Goal: Task Accomplishment & Management: Use online tool/utility

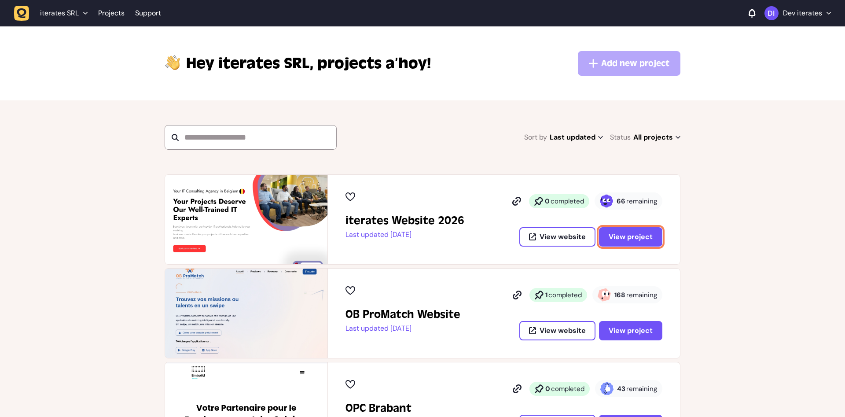
click at [660, 229] on button "View project" at bounding box center [630, 236] width 63 height 19
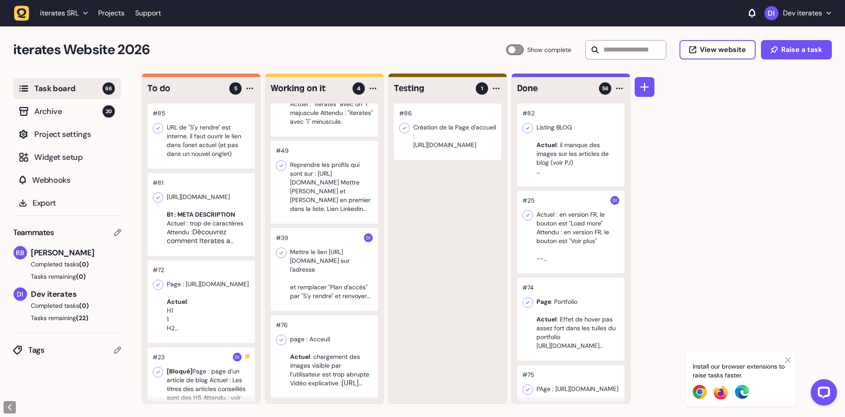
click at [217, 142] on div at bounding box center [200, 135] width 107 height 65
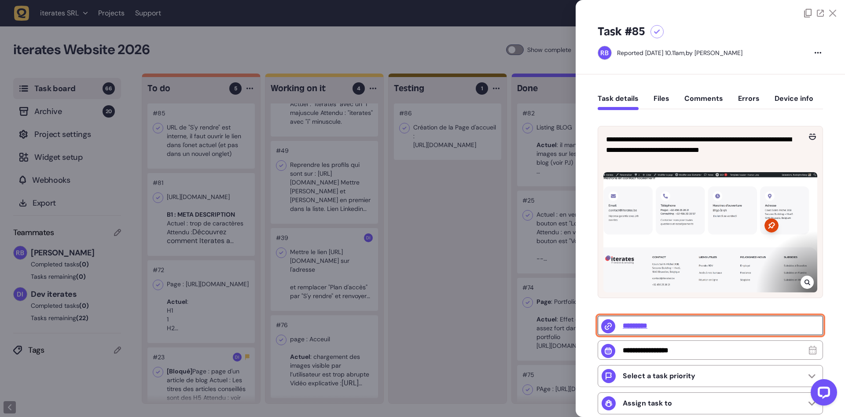
click at [632, 327] on input "*********" at bounding box center [710, 325] width 225 height 19
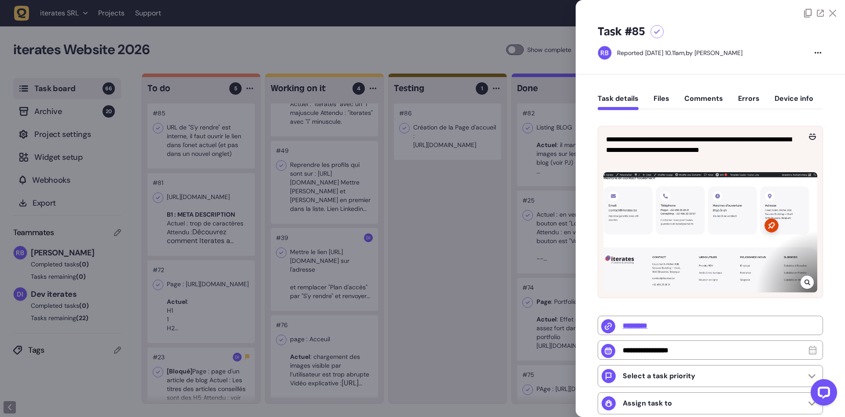
click at [182, 259] on div at bounding box center [422, 208] width 845 height 417
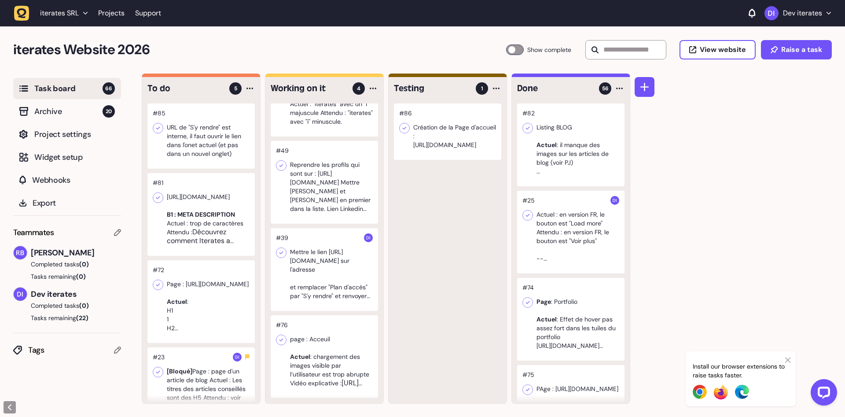
click at [202, 222] on div at bounding box center [200, 214] width 107 height 83
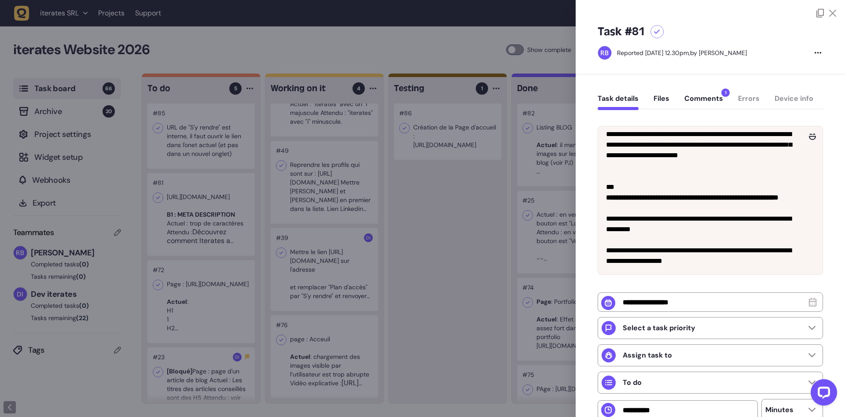
scroll to position [69, 0]
click at [435, 230] on div at bounding box center [422, 208] width 845 height 417
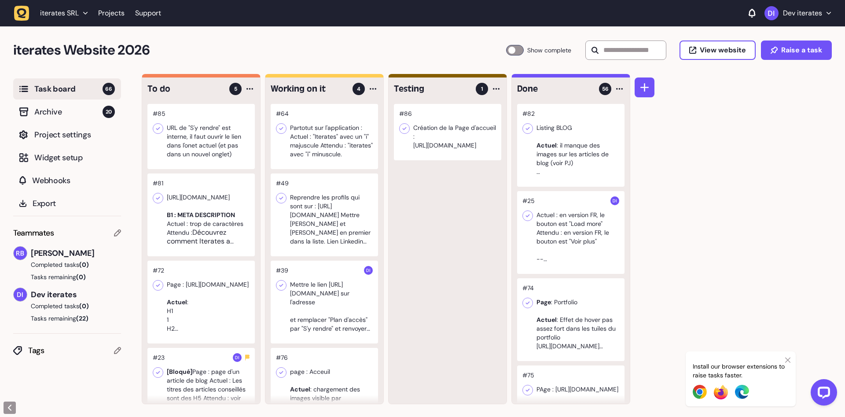
click at [459, 125] on div at bounding box center [447, 132] width 107 height 56
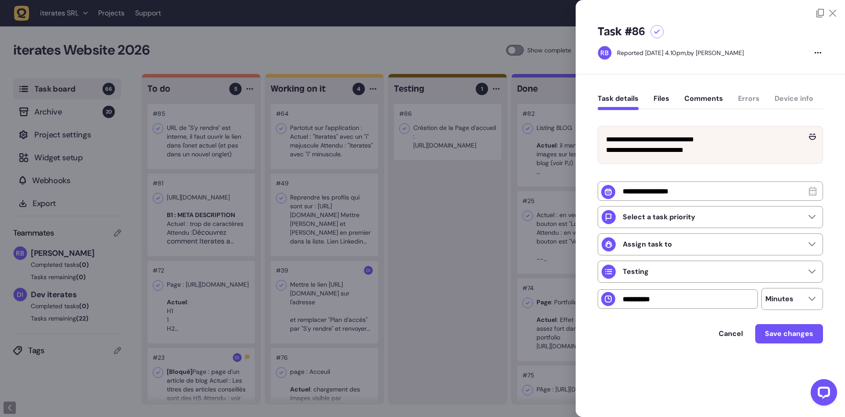
click at [464, 236] on div at bounding box center [422, 208] width 845 height 417
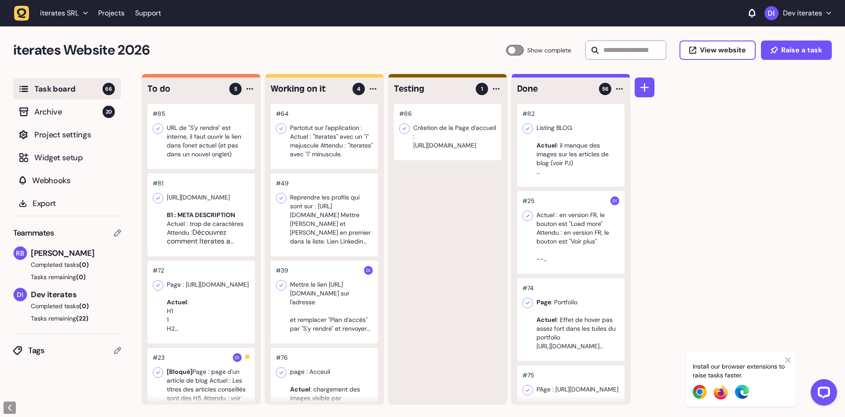
click at [341, 214] on div at bounding box center [324, 214] width 107 height 83
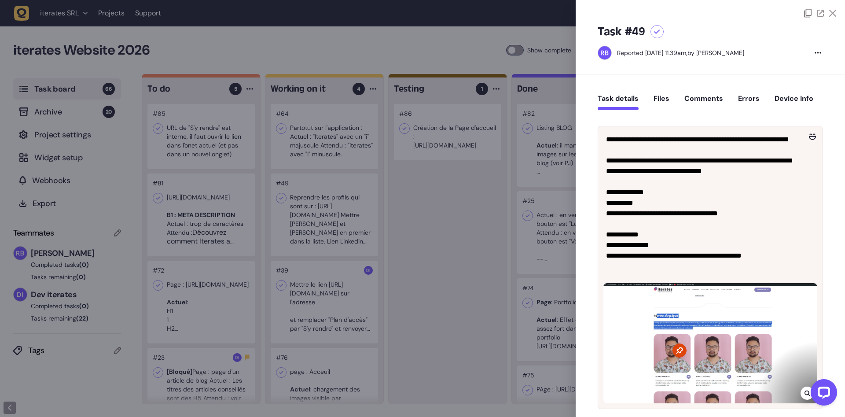
click at [341, 214] on div at bounding box center [422, 208] width 845 height 417
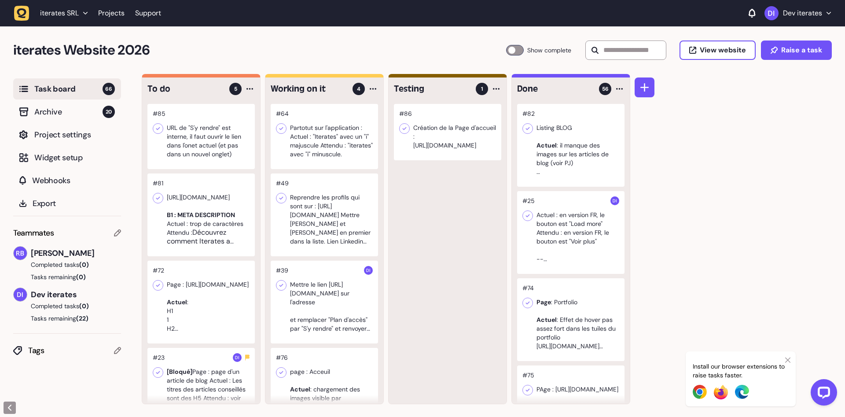
click at [358, 295] on div at bounding box center [324, 302] width 107 height 83
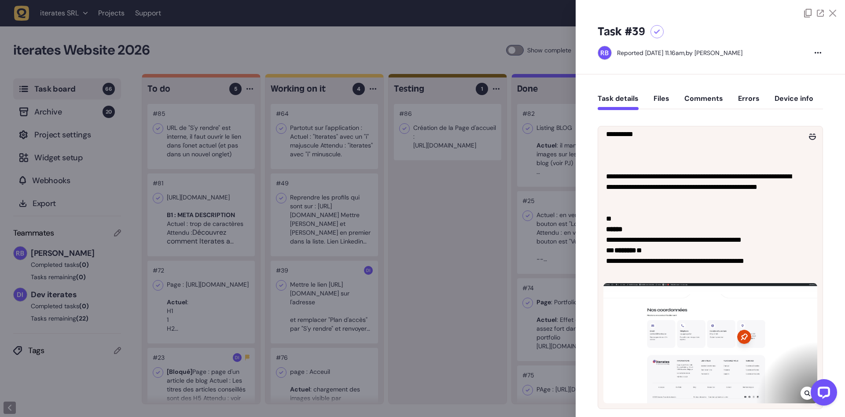
scroll to position [244, 0]
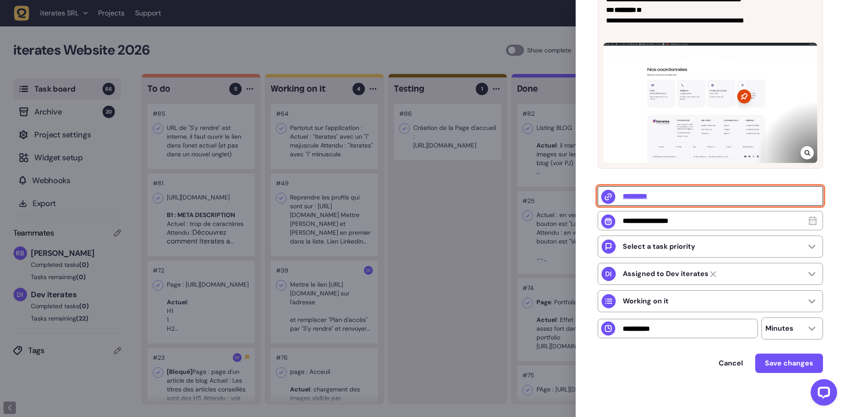
click at [650, 195] on input "*********" at bounding box center [710, 195] width 225 height 19
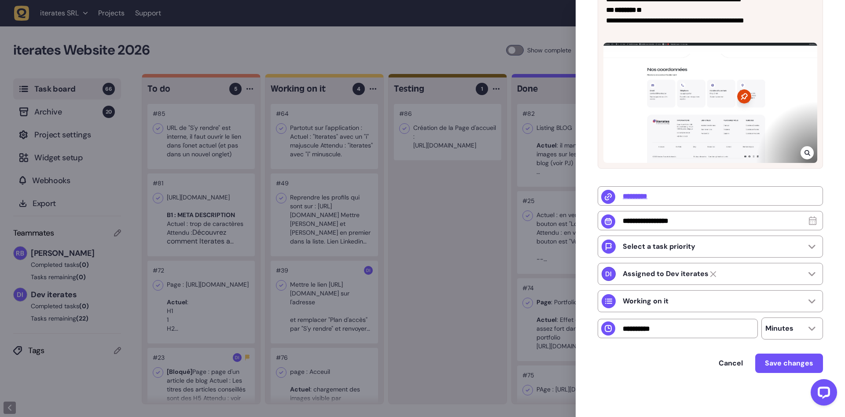
click at [431, 212] on div at bounding box center [422, 208] width 845 height 417
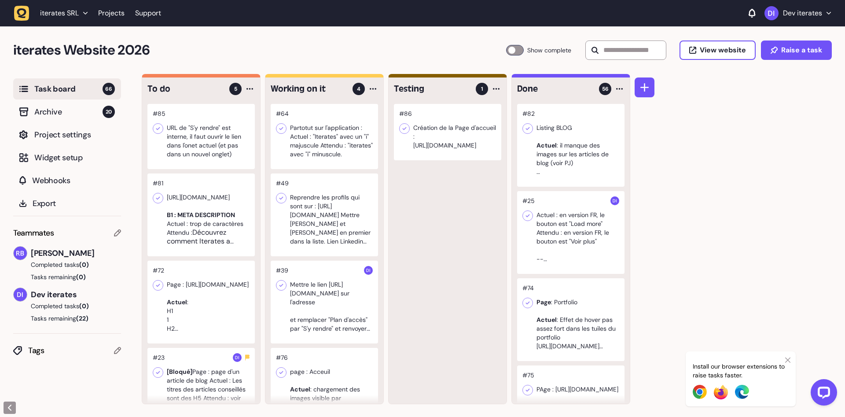
click at [340, 231] on div at bounding box center [324, 214] width 107 height 83
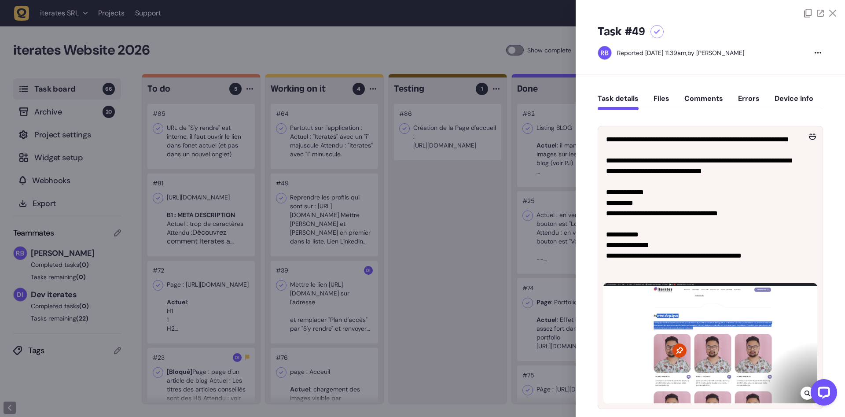
scroll to position [111, 0]
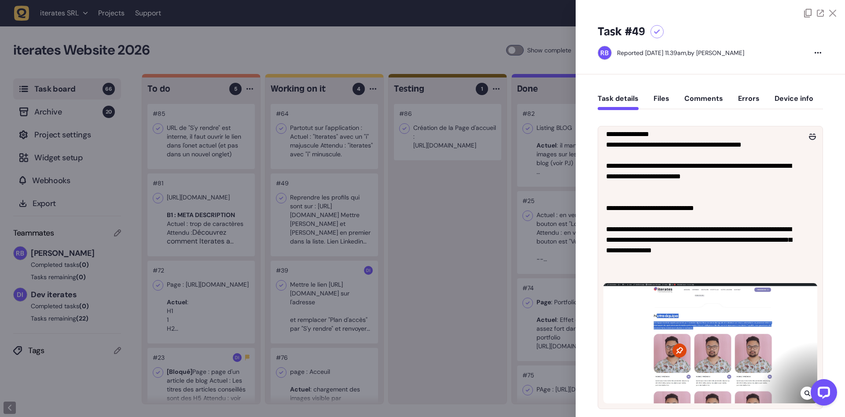
click at [461, 306] on div at bounding box center [422, 208] width 845 height 417
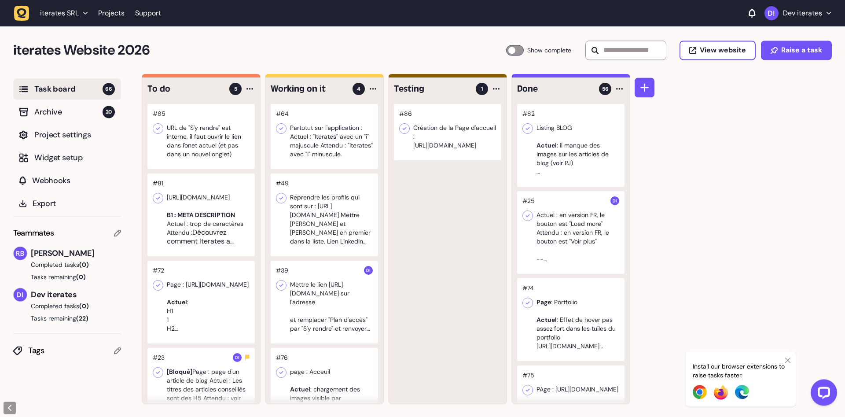
scroll to position [0, 0]
click at [332, 304] on div at bounding box center [324, 301] width 107 height 83
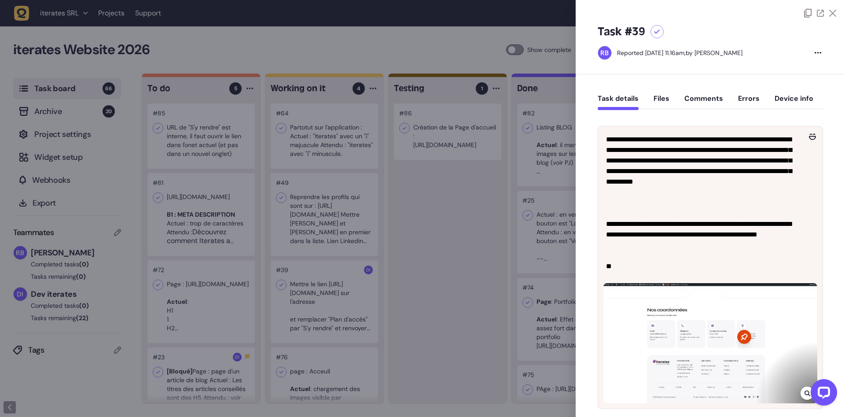
click at [243, 247] on div at bounding box center [422, 208] width 845 height 417
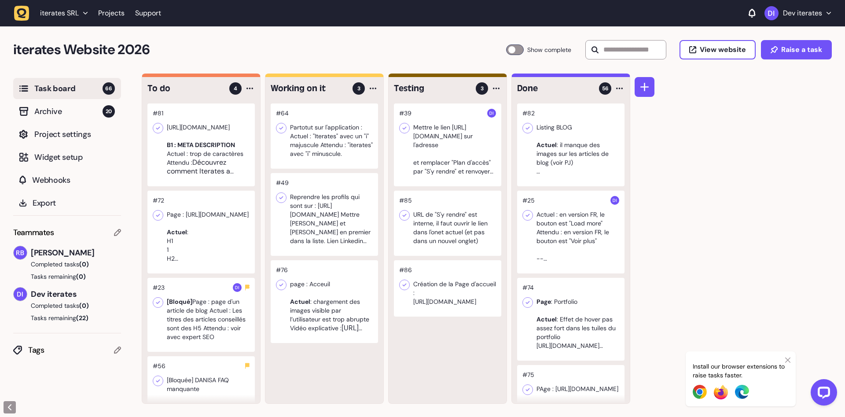
click at [324, 224] on div at bounding box center [324, 214] width 107 height 83
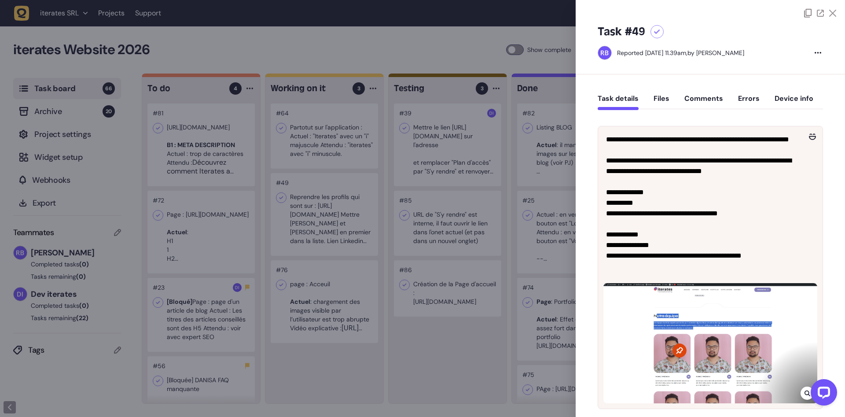
click at [326, 144] on div at bounding box center [422, 208] width 845 height 417
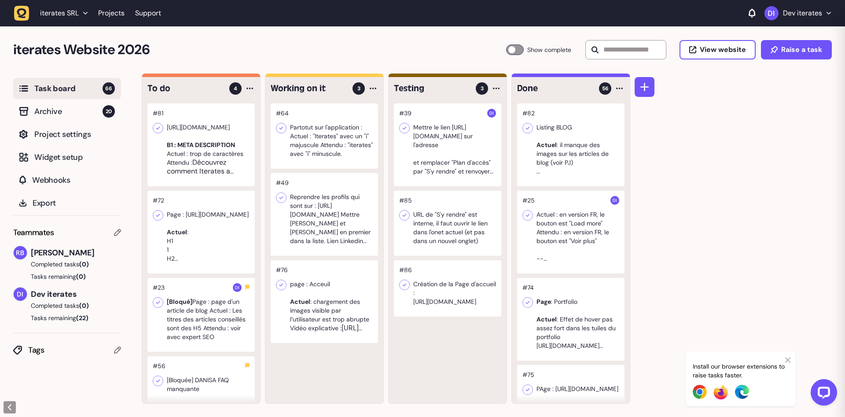
click at [331, 142] on div at bounding box center [324, 135] width 107 height 65
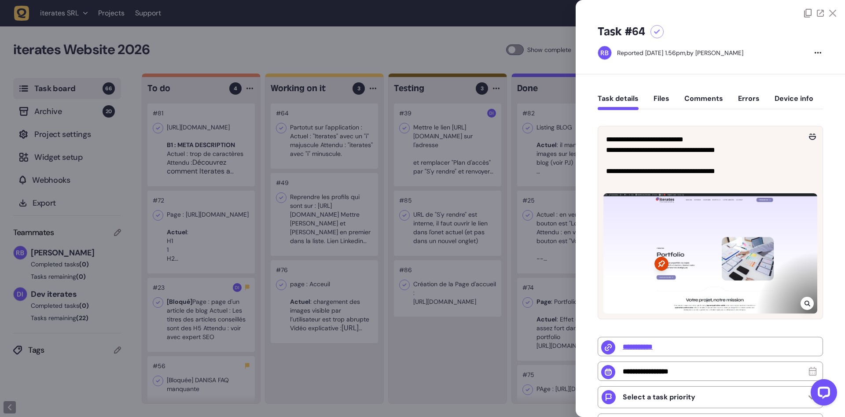
click at [331, 142] on div at bounding box center [422, 208] width 845 height 417
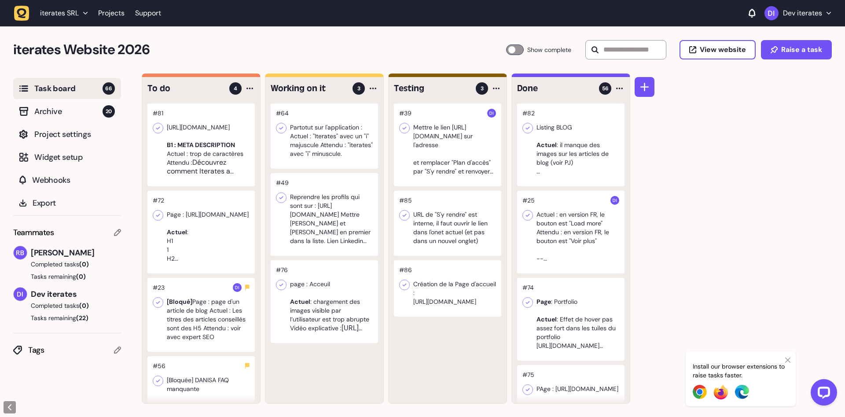
click at [219, 138] on div at bounding box center [200, 144] width 107 height 83
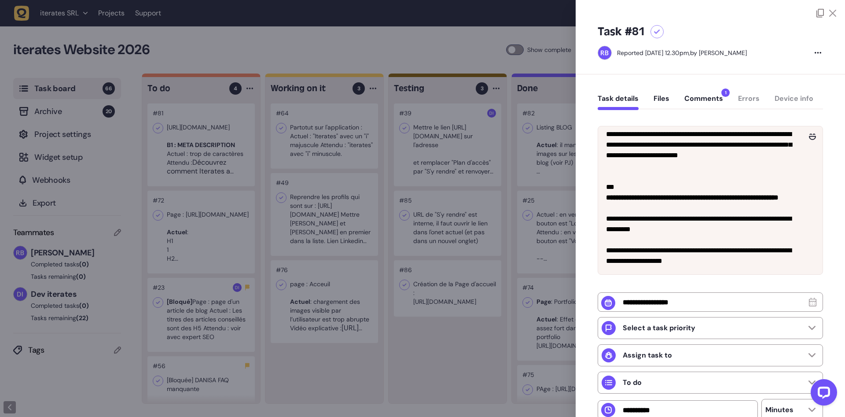
scroll to position [83, 0]
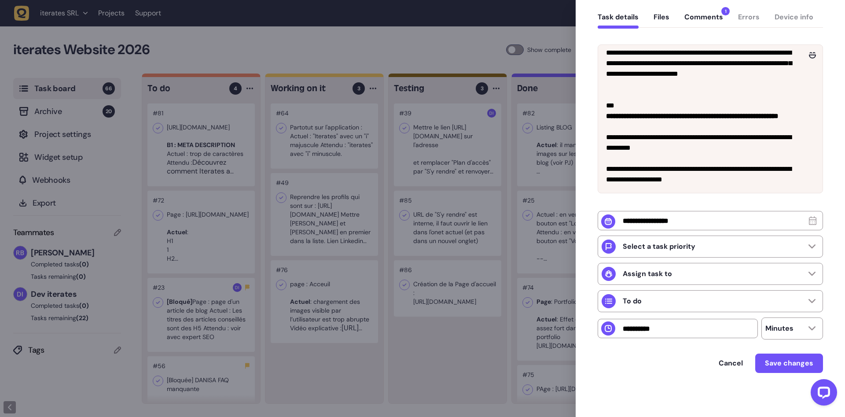
click at [516, 335] on div at bounding box center [422, 208] width 845 height 417
